Goal: Information Seeking & Learning: Learn about a topic

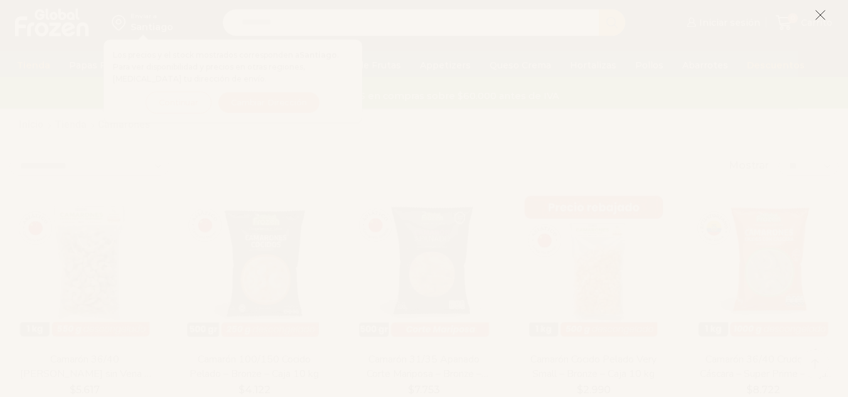
scroll to position [25, 0]
click at [824, 14] on icon at bounding box center [820, 14] width 11 height 11
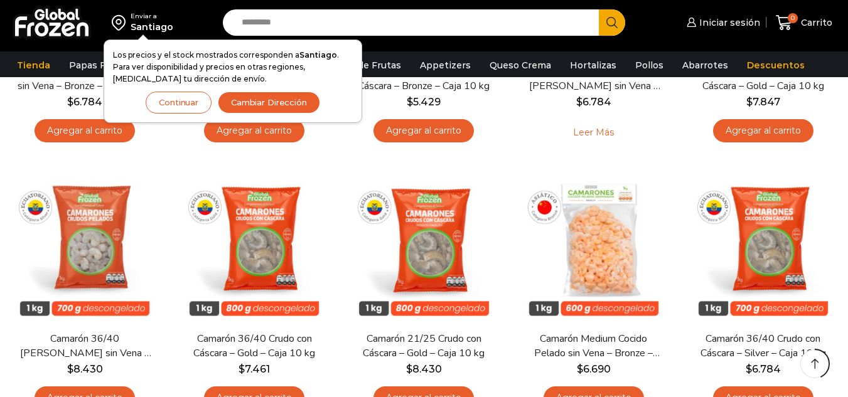
scroll to position [578, 0]
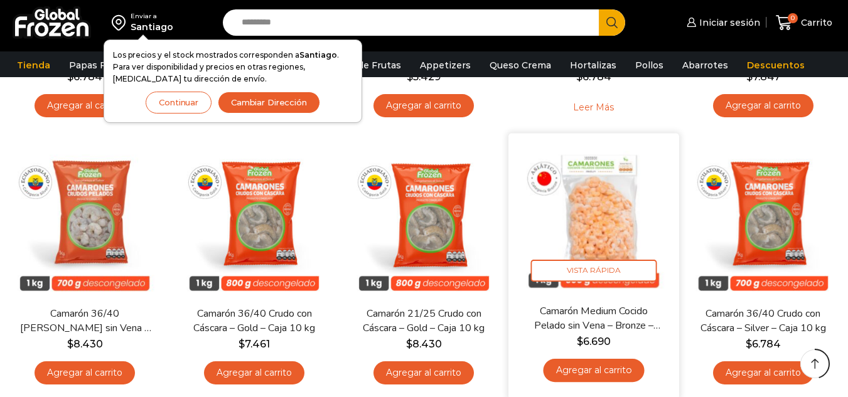
click at [605, 193] on img at bounding box center [594, 219] width 152 height 152
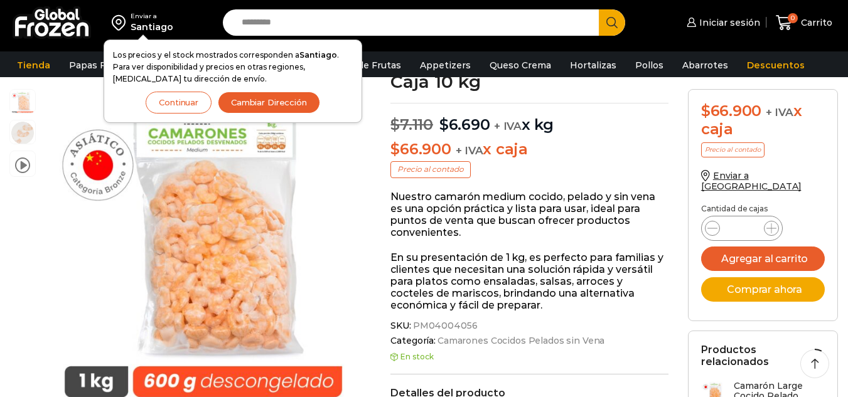
scroll to position [93, 0]
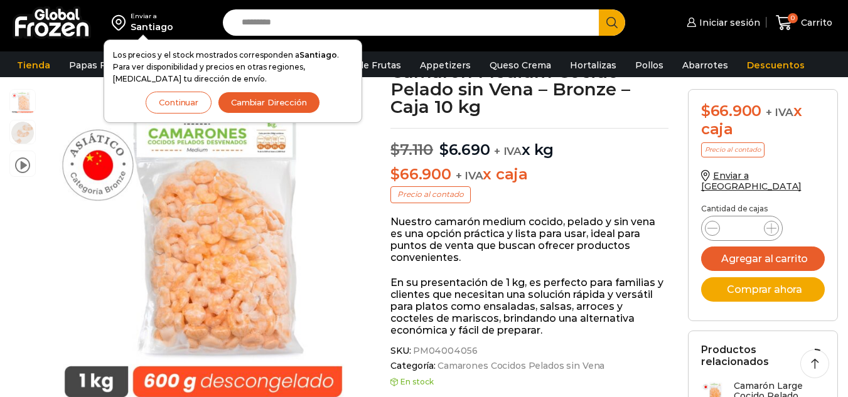
click at [246, 100] on button "Cambiar Dirección" at bounding box center [269, 103] width 102 height 22
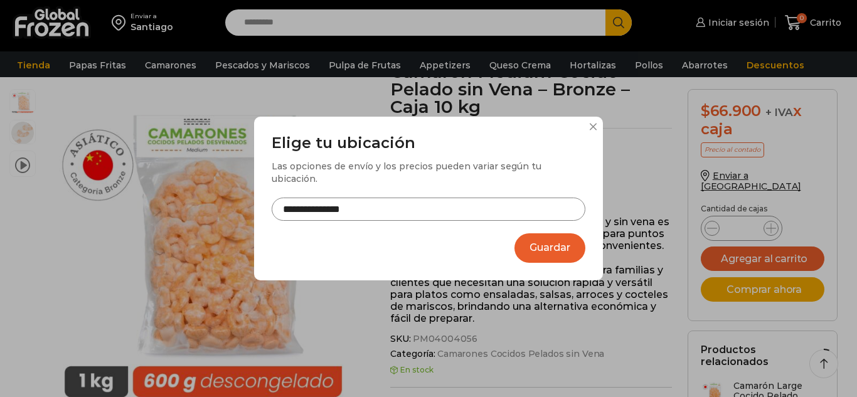
click at [591, 119] on div "**********" at bounding box center [428, 199] width 349 height 164
click at [593, 126] on button at bounding box center [593, 127] width 8 height 8
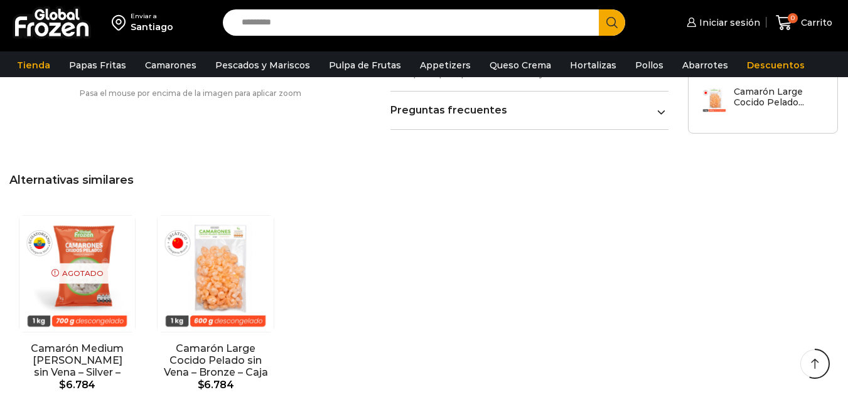
scroll to position [846, 0]
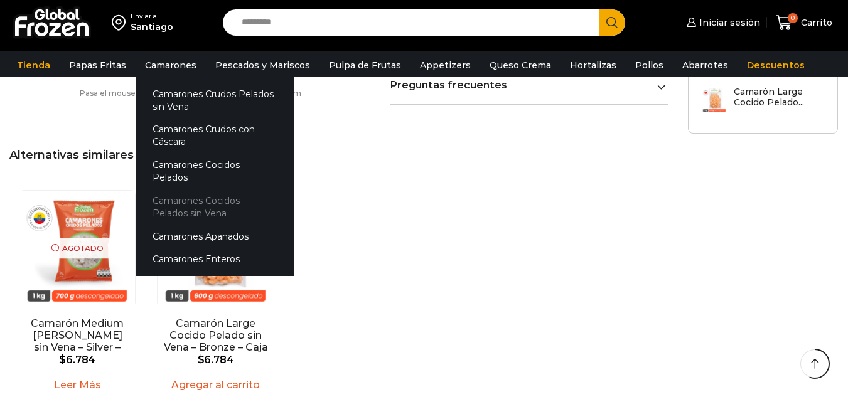
click at [183, 197] on link "Camarones Cocidos Pelados sin Vena" at bounding box center [215, 207] width 158 height 36
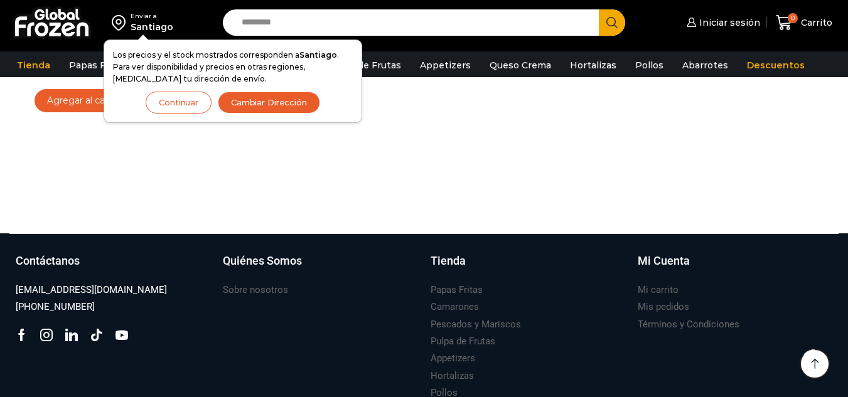
scroll to position [419, 0]
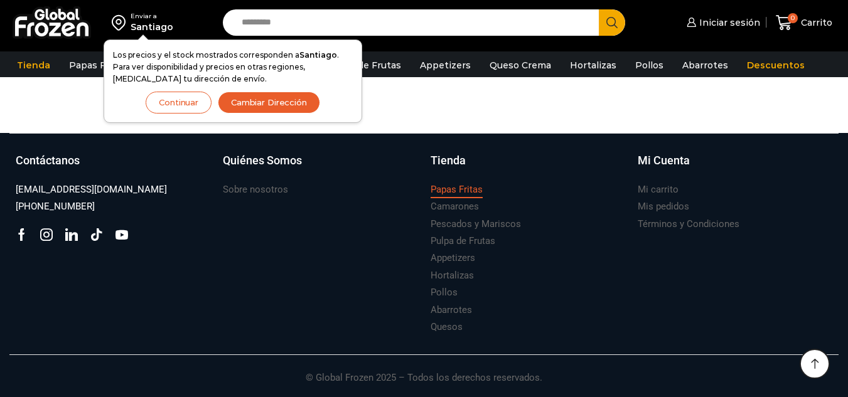
click at [458, 185] on h3 "Papas Fritas" at bounding box center [457, 189] width 52 height 13
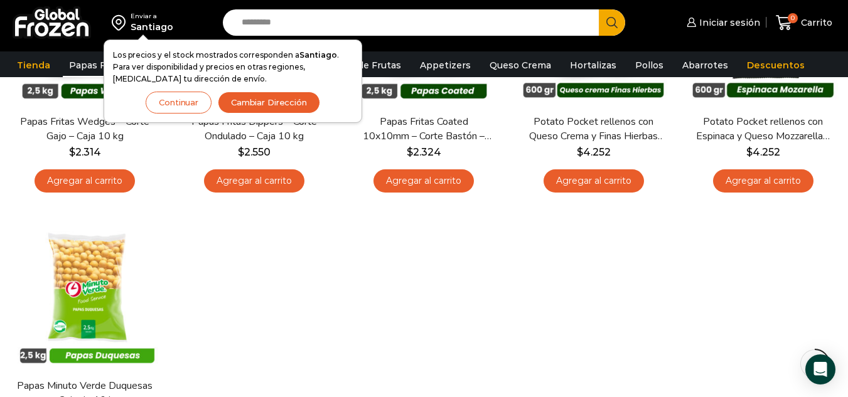
scroll to position [527, 0]
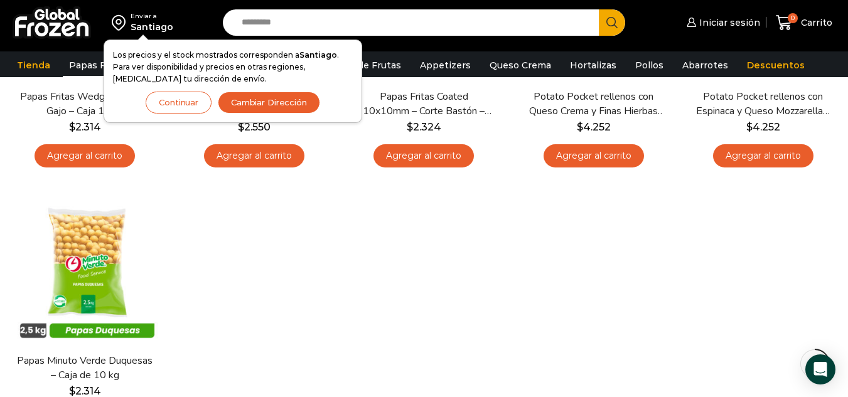
click at [185, 109] on button "Continuar" at bounding box center [179, 103] width 66 height 22
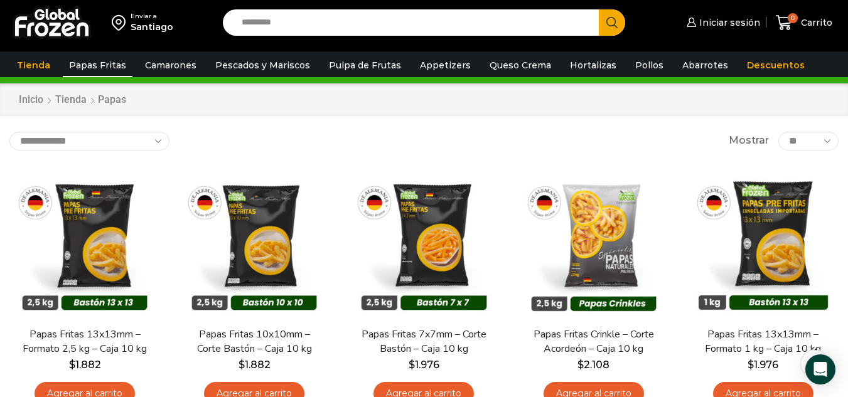
scroll to position [0, 0]
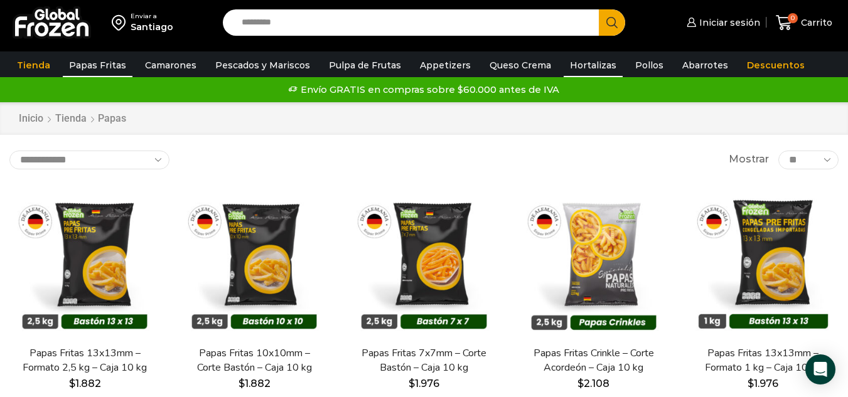
click at [581, 65] on link "Hortalizas" at bounding box center [593, 65] width 59 height 24
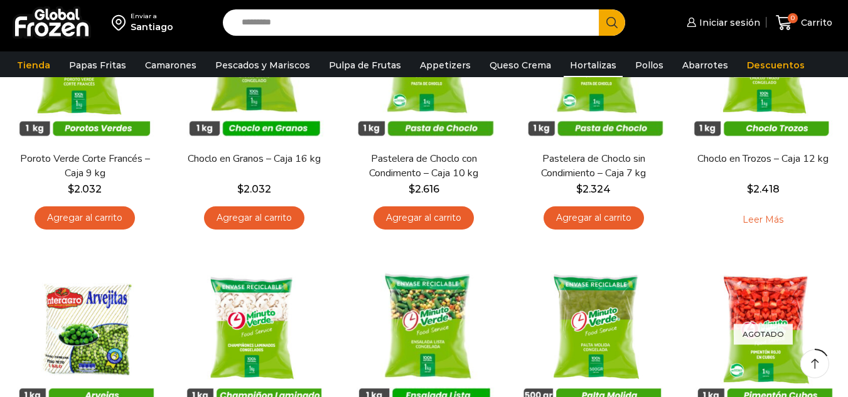
scroll to position [251, 0]
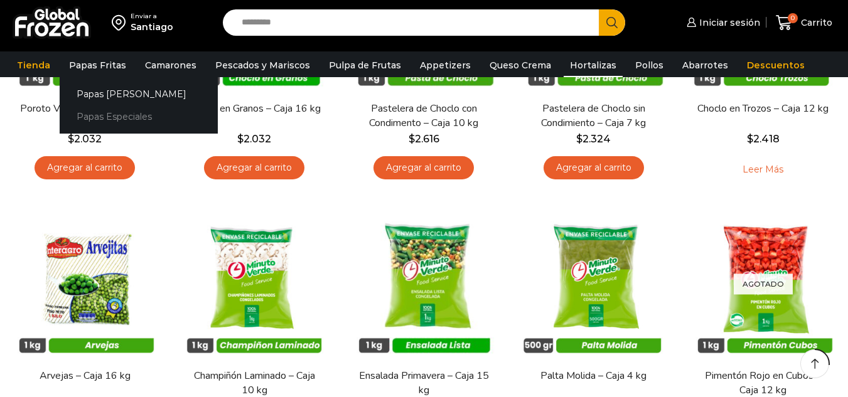
click at [107, 110] on link "Papas Especiales" at bounding box center [139, 116] width 158 height 23
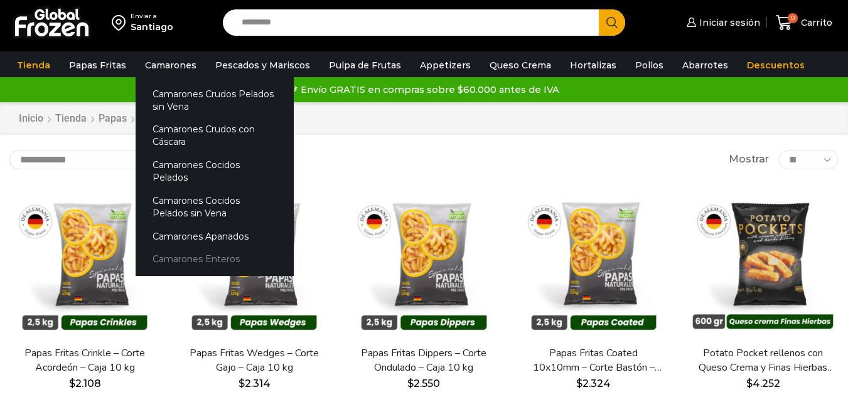
click at [186, 262] on link "Camarones Enteros" at bounding box center [215, 259] width 158 height 23
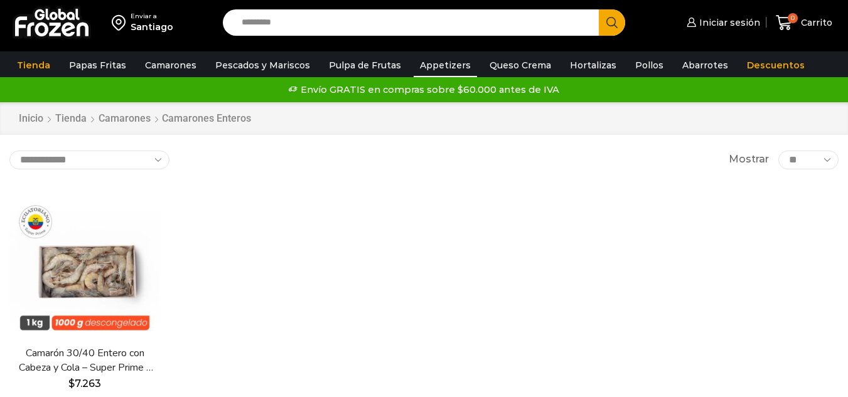
click at [422, 64] on link "Appetizers" at bounding box center [445, 65] width 63 height 24
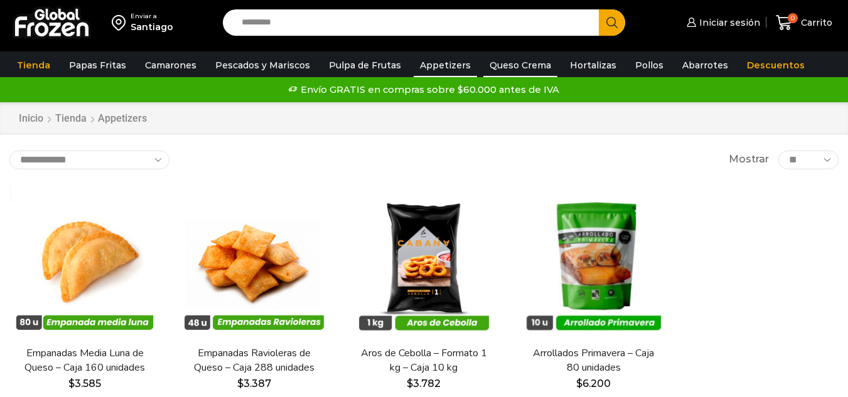
click at [507, 71] on link "Queso Crema" at bounding box center [520, 65] width 74 height 24
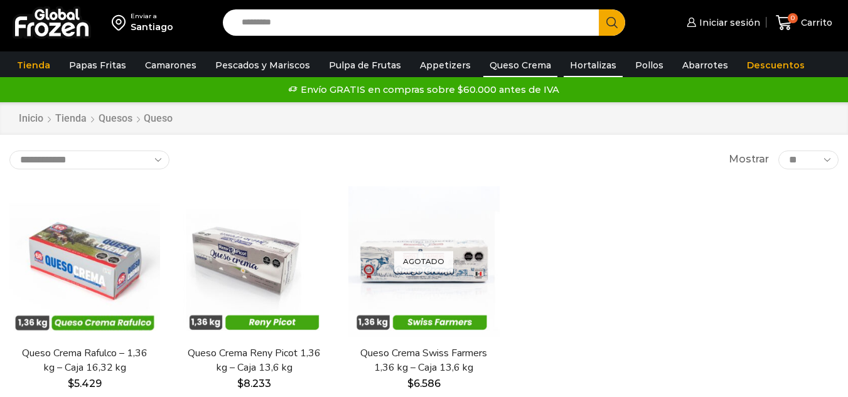
click at [584, 70] on link "Hortalizas" at bounding box center [593, 65] width 59 height 24
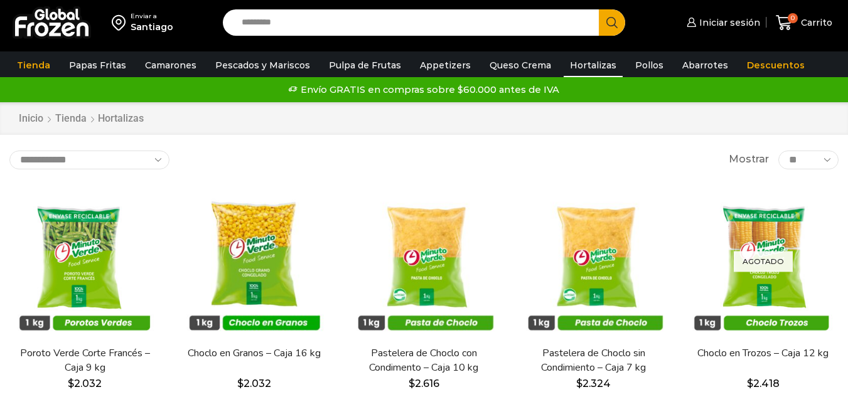
click at [639, 67] on link "Pollos" at bounding box center [649, 65] width 41 height 24
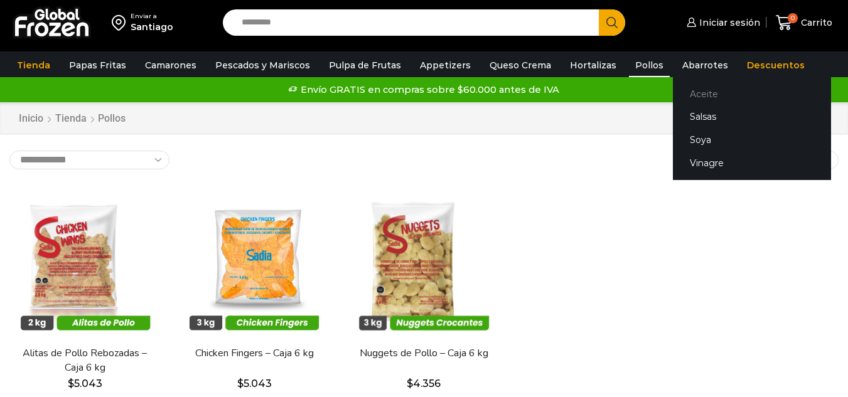
click at [685, 97] on link "Aceite" at bounding box center [752, 93] width 158 height 23
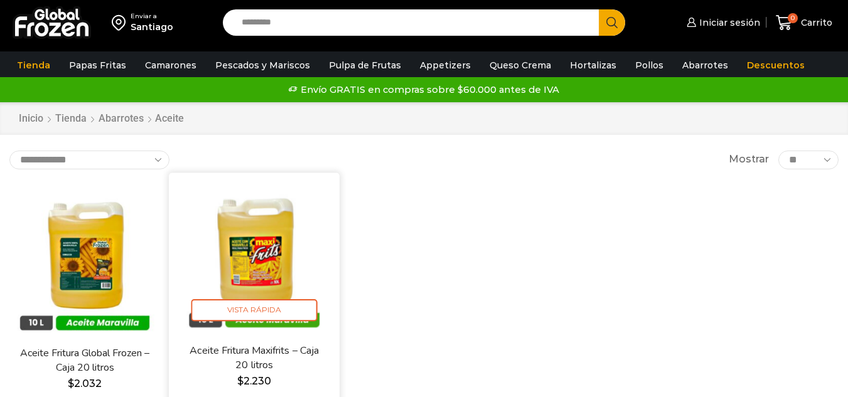
click at [245, 362] on link "Aceite Fritura Maxifrits – Caja 20 litros" at bounding box center [254, 358] width 137 height 30
